Goal: Task Accomplishment & Management: Manage account settings

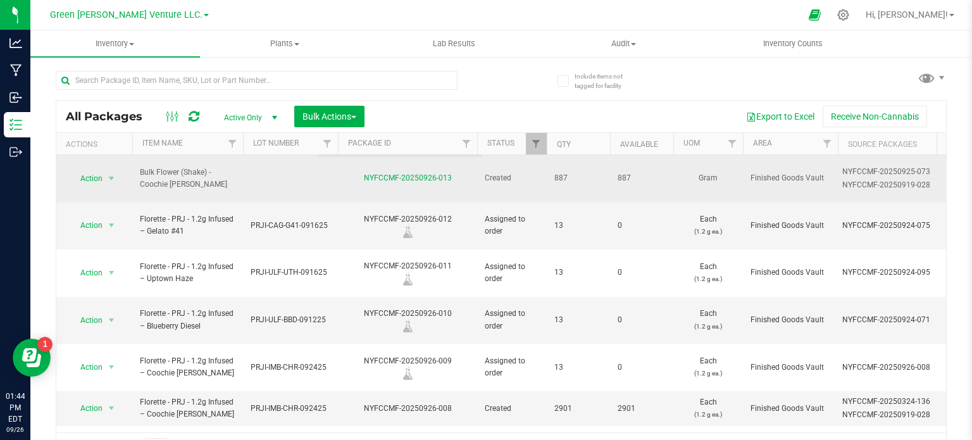
scroll to position [0, 5]
type input "cvc"
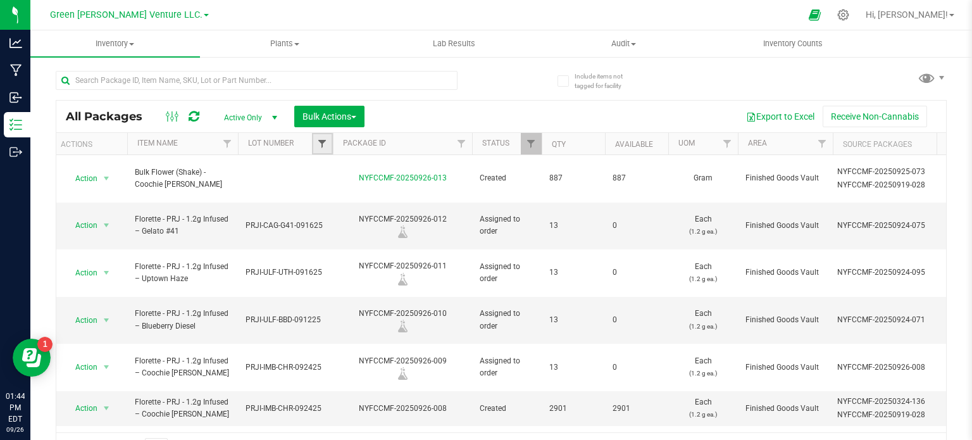
click at [322, 147] on span "Filter" at bounding box center [322, 144] width 10 height 10
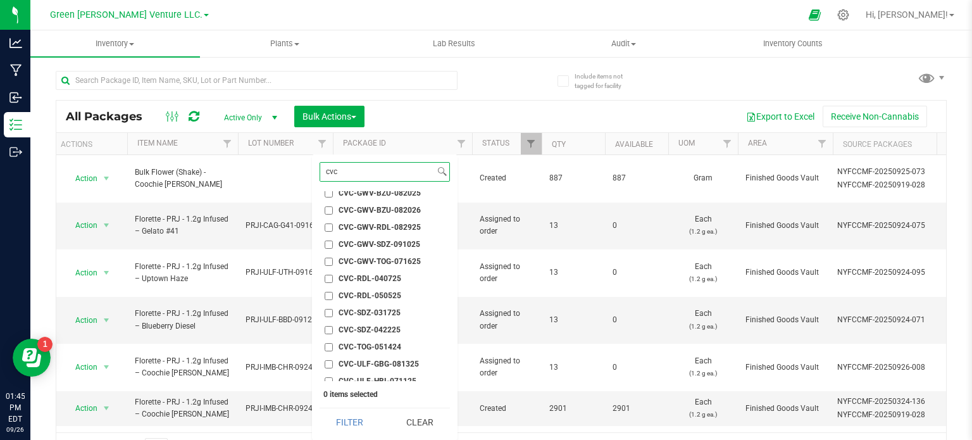
scroll to position [110, 0]
click at [329, 244] on input "CVC-GWV-RDL-082925" at bounding box center [329, 245] width 8 height 8
checkbox input "true"
click at [357, 422] on button "Filter" at bounding box center [350, 422] width 61 height 28
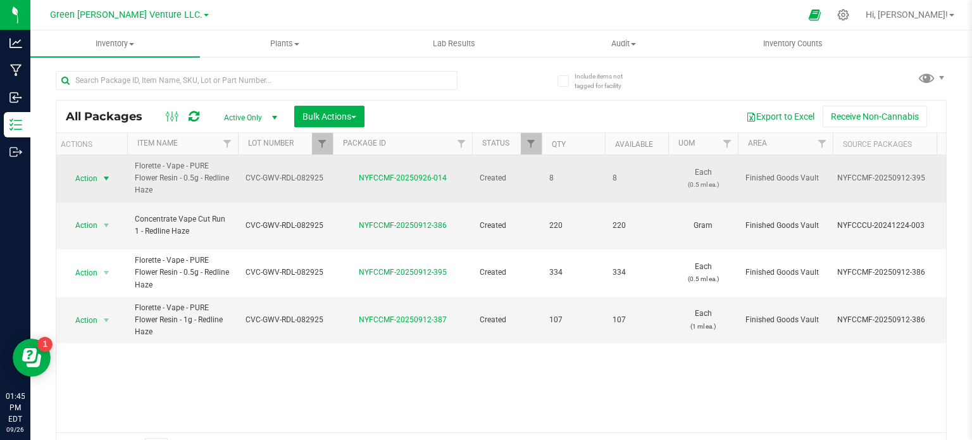
click at [106, 180] on span "select" at bounding box center [106, 178] width 10 height 10
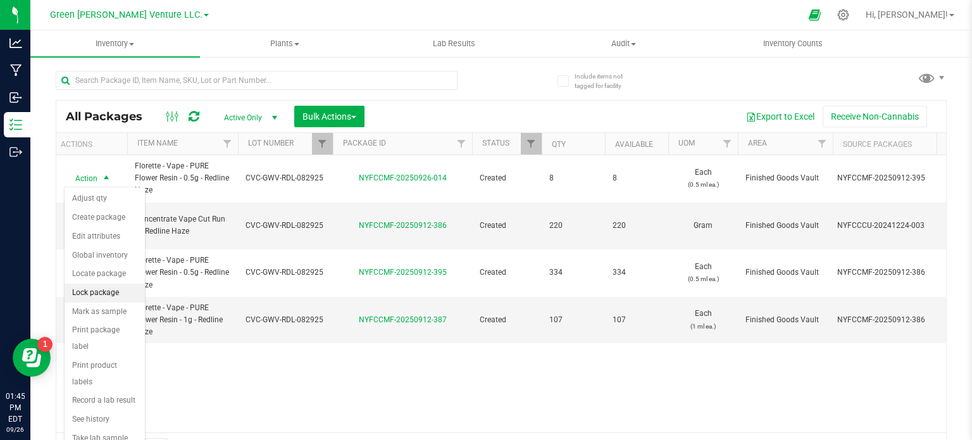
click at [106, 291] on li "Lock package" at bounding box center [105, 293] width 80 height 19
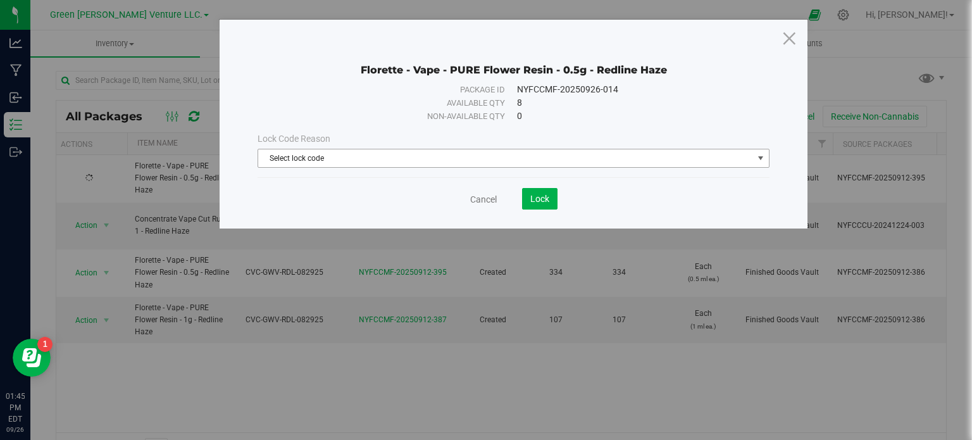
click at [380, 165] on span "Select lock code" at bounding box center [505, 158] width 495 height 18
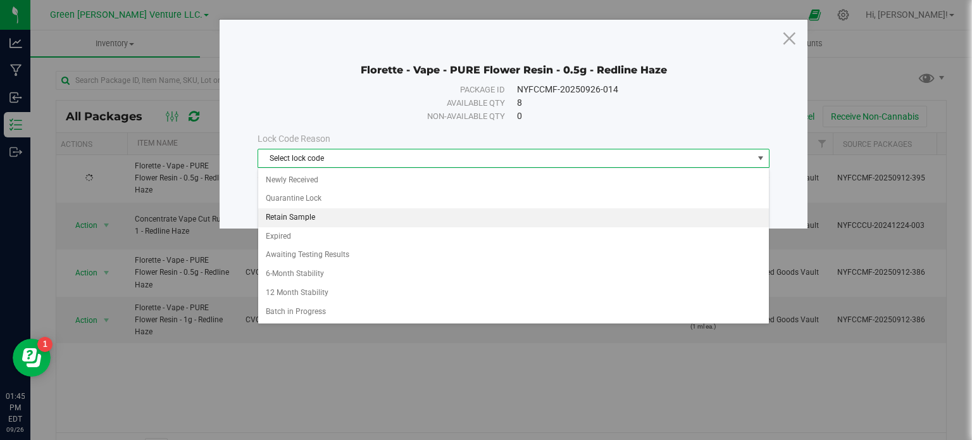
click at [315, 212] on li "Retain Sample" at bounding box center [513, 217] width 511 height 19
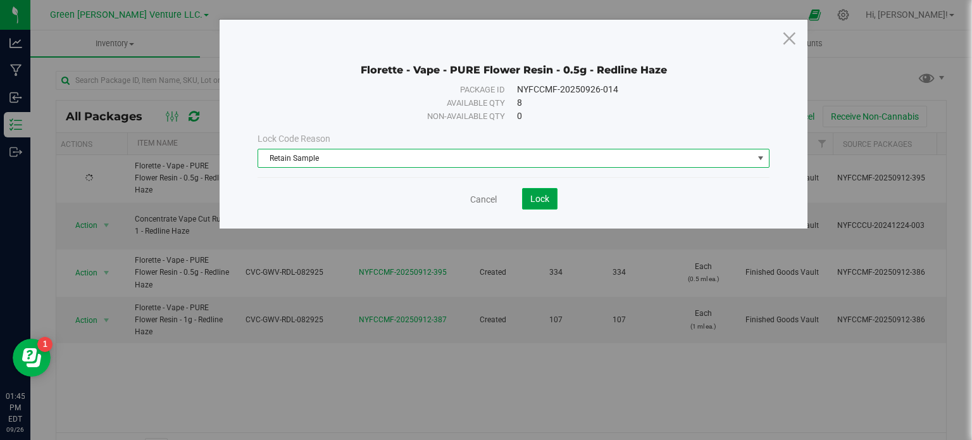
click at [546, 196] on span "Lock" at bounding box center [539, 199] width 19 height 10
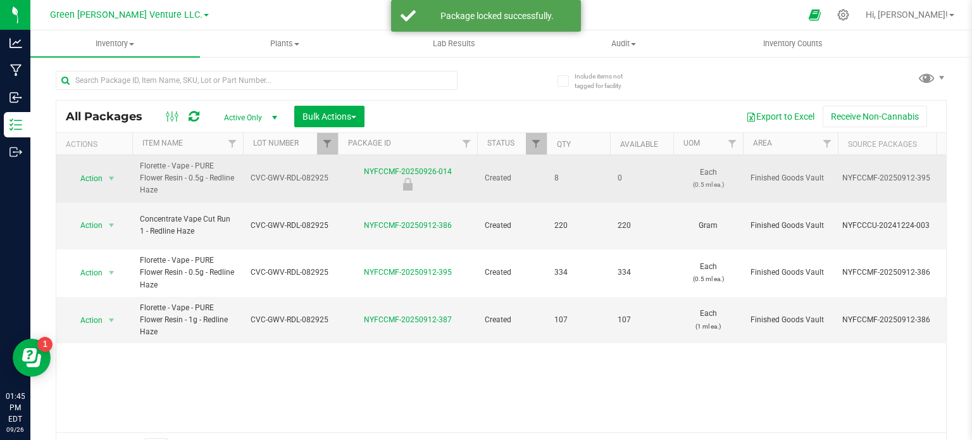
drag, startPoint x: 458, startPoint y: 169, endPoint x: 362, endPoint y: 169, distance: 95.6
click at [362, 169] on div "NYFCCMF-20250926-014" at bounding box center [407, 178] width 143 height 25
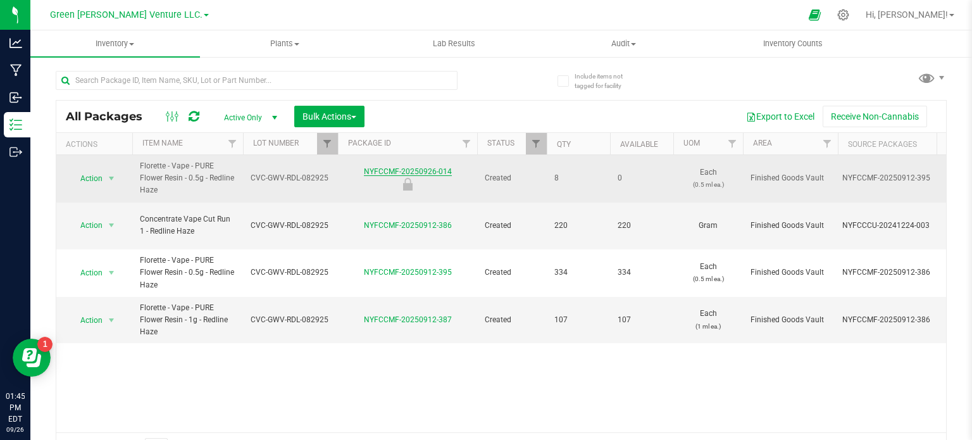
copy link "NYFCCMF-20250926-014"
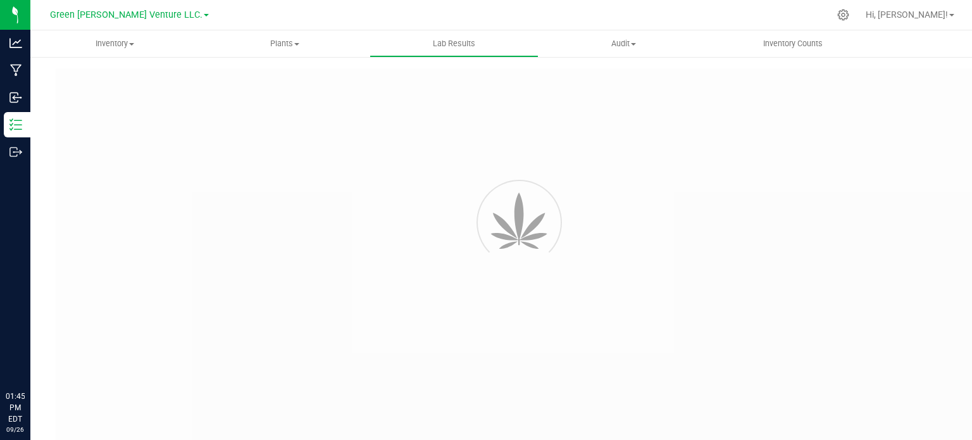
type input "NYFCCMF-20250912-395"
type input "AL50913002-001"
type input "NYFCCMF-20250912-395"
type input "[DATE] 9:22 AM"
type input "[DATE]"
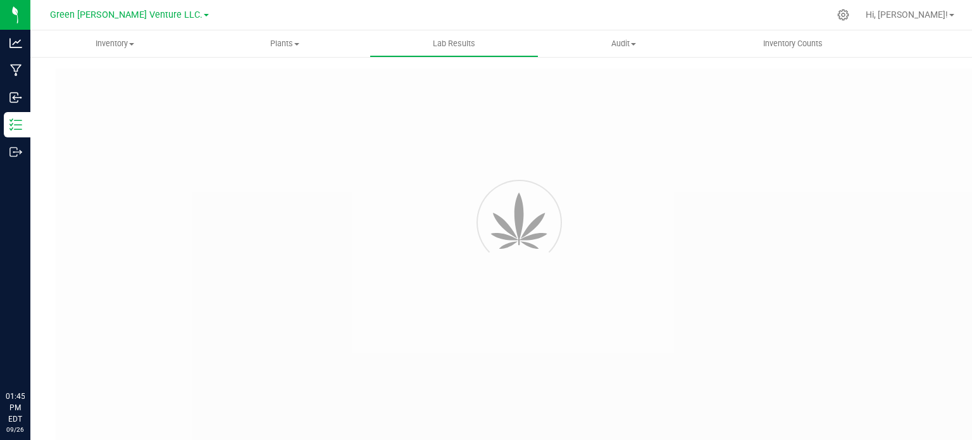
type input "[URL][DOMAIN_NAME]"
